Goal: Task Accomplishment & Management: Manage account settings

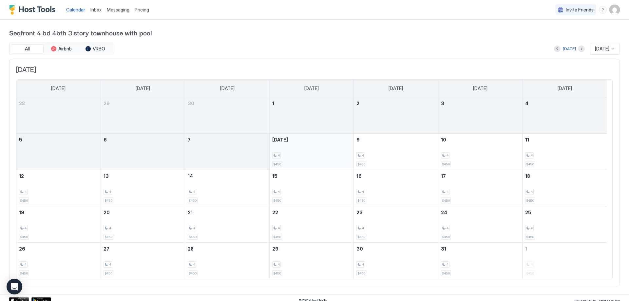
click at [285, 156] on div "4" at bounding box center [311, 155] width 79 height 6
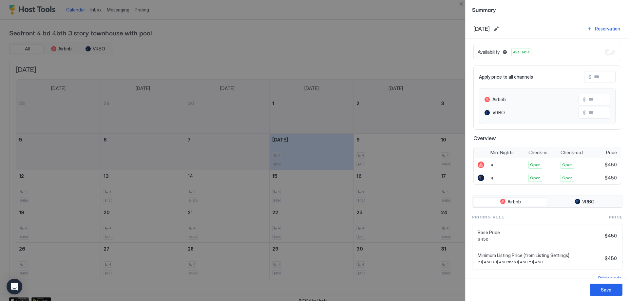
click at [527, 28] on div "[DATE] Reservation" at bounding box center [547, 28] width 148 height 9
click at [556, 24] on div "[DATE] Reservation" at bounding box center [546, 29] width 163 height 20
click at [73, 257] on div at bounding box center [314, 150] width 629 height 301
click at [73, 258] on div at bounding box center [314, 150] width 629 height 301
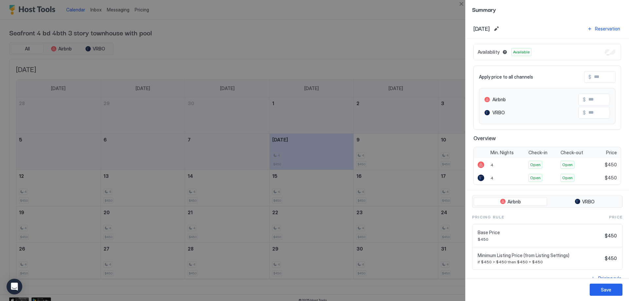
click at [73, 258] on div at bounding box center [314, 150] width 629 height 301
click at [500, 28] on button "Edit date range" at bounding box center [496, 29] width 8 height 8
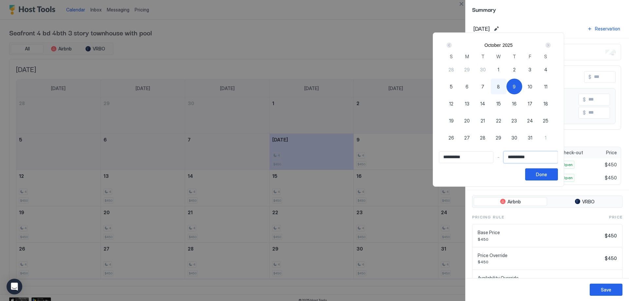
click at [527, 155] on input "**********" at bounding box center [531, 157] width 54 height 11
click at [469, 137] on span "27" at bounding box center [467, 137] width 6 height 7
type input "**********"
click at [453, 157] on input "**********" at bounding box center [466, 157] width 54 height 11
click at [500, 87] on span "8" at bounding box center [498, 86] width 3 height 7
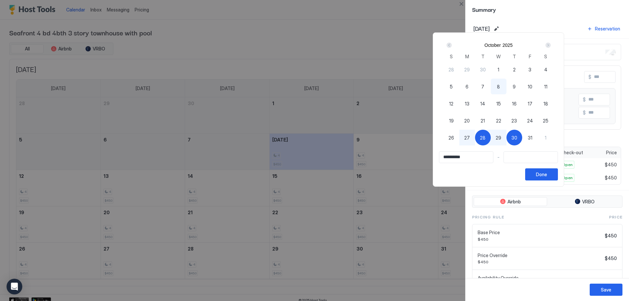
type input "**********"
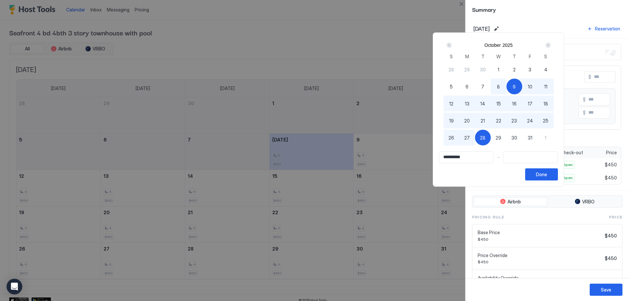
click at [469, 137] on span "27" at bounding box center [467, 137] width 6 height 7
type input "**********"
click at [547, 174] on div "Done" at bounding box center [541, 174] width 11 height 7
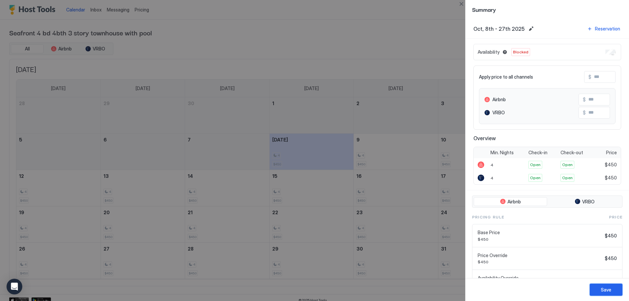
click at [606, 286] on div "Save" at bounding box center [605, 289] width 10 height 7
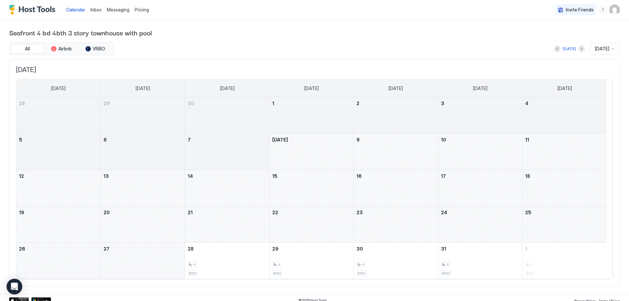
click at [311, 154] on div "October 8, 2025" at bounding box center [311, 152] width 84 height 36
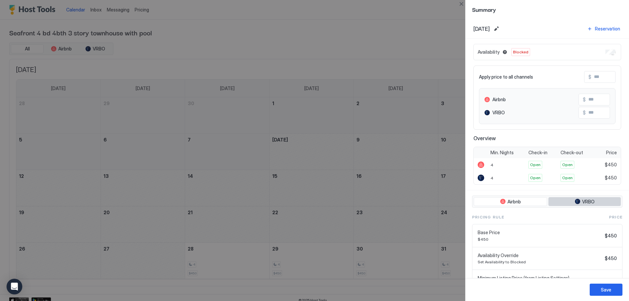
click at [565, 203] on button "VRBO" at bounding box center [584, 201] width 72 height 9
click at [516, 202] on span "Airbnb" at bounding box center [513, 202] width 13 height 6
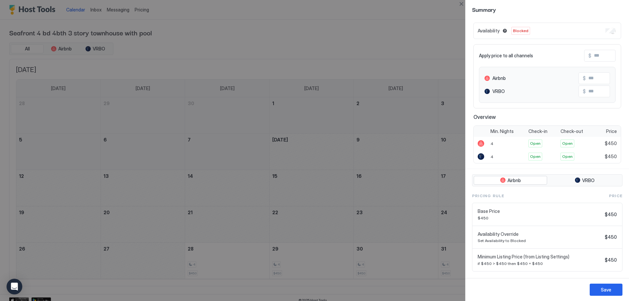
scroll to position [33, 0]
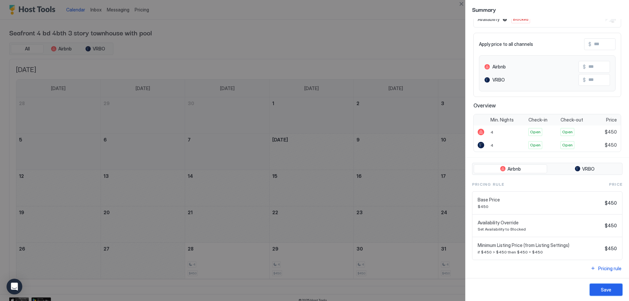
click at [610, 287] on div "Save" at bounding box center [605, 289] width 10 height 7
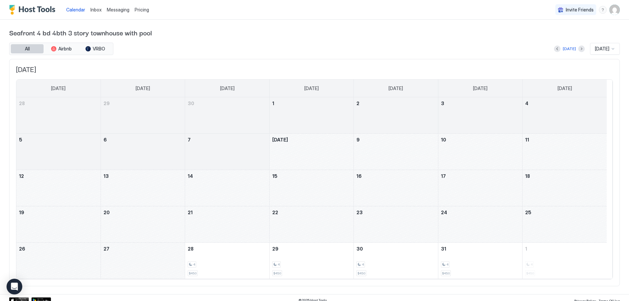
click at [28, 49] on span "All" at bounding box center [27, 49] width 5 height 6
click at [64, 50] on span "Airbnb" at bounding box center [64, 49] width 13 height 6
click at [93, 48] on span "VRBO" at bounding box center [99, 49] width 12 height 6
click at [223, 219] on div "October 21, 2025" at bounding box center [227, 224] width 84 height 36
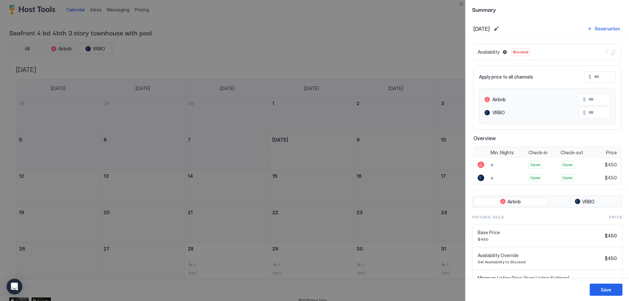
click at [123, 260] on div at bounding box center [314, 150] width 629 height 301
click at [123, 259] on div at bounding box center [314, 150] width 629 height 301
